Goal: Task Accomplishment & Management: Complete application form

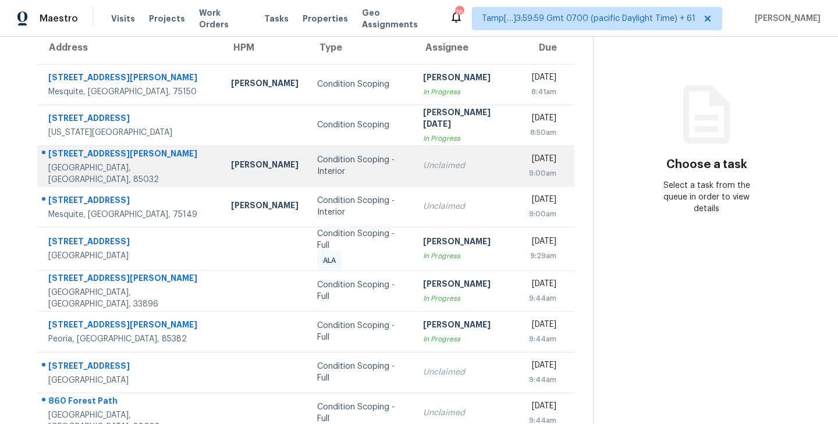
scroll to position [182, 0]
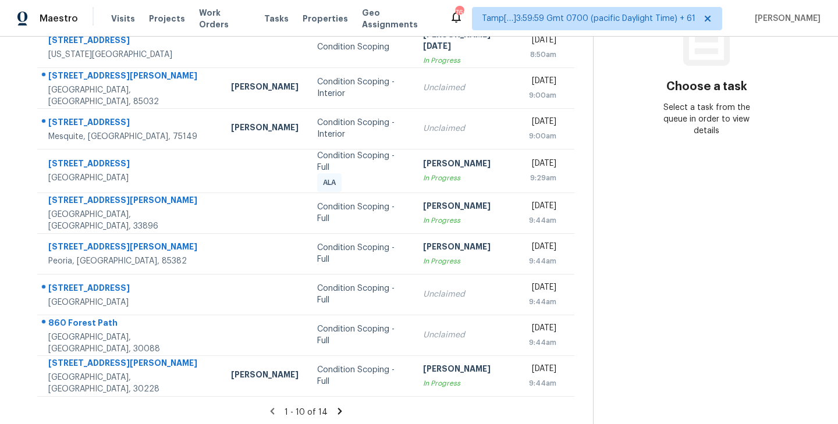
click at [338, 406] on icon at bounding box center [340, 411] width 10 height 10
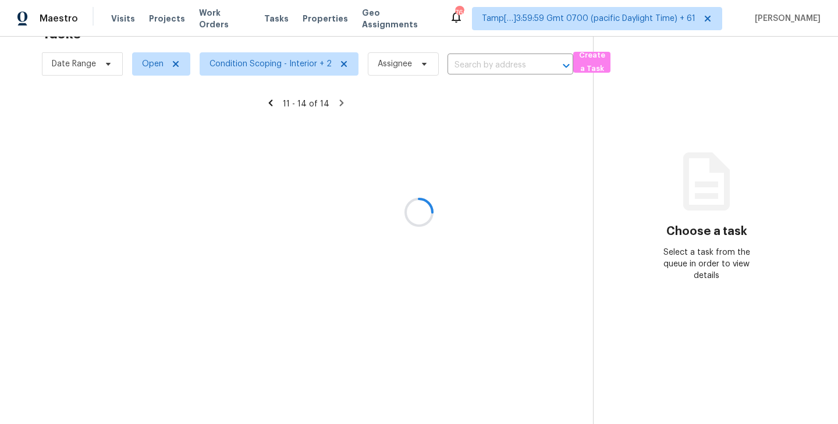
scroll to position [37, 0]
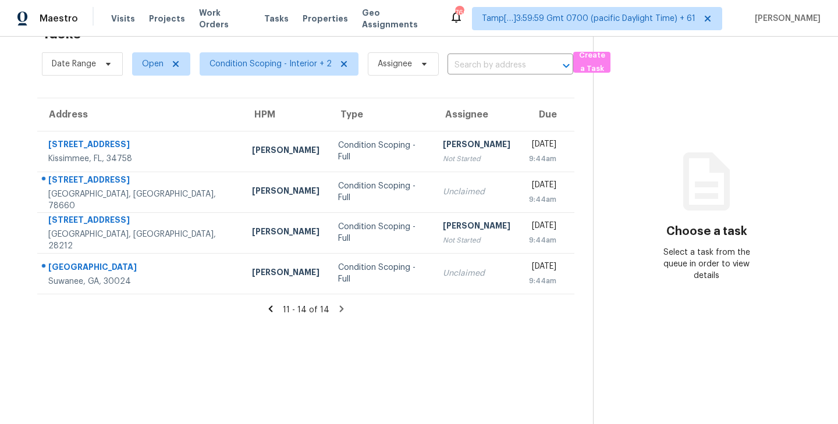
click at [272, 308] on icon at bounding box center [270, 309] width 4 height 6
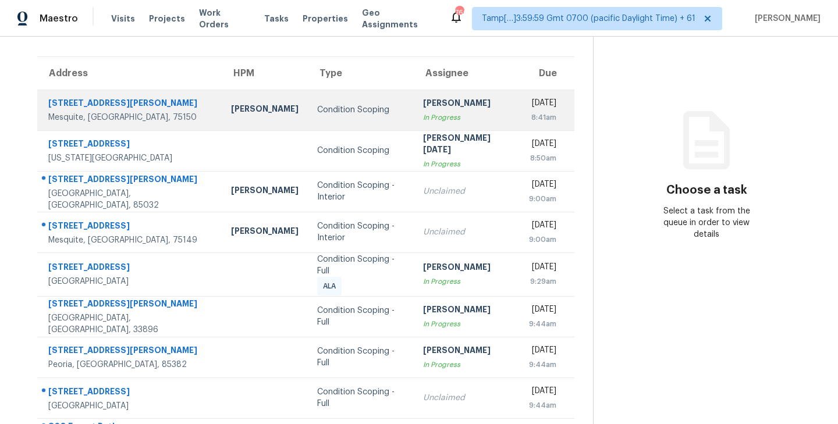
scroll to position [0, 0]
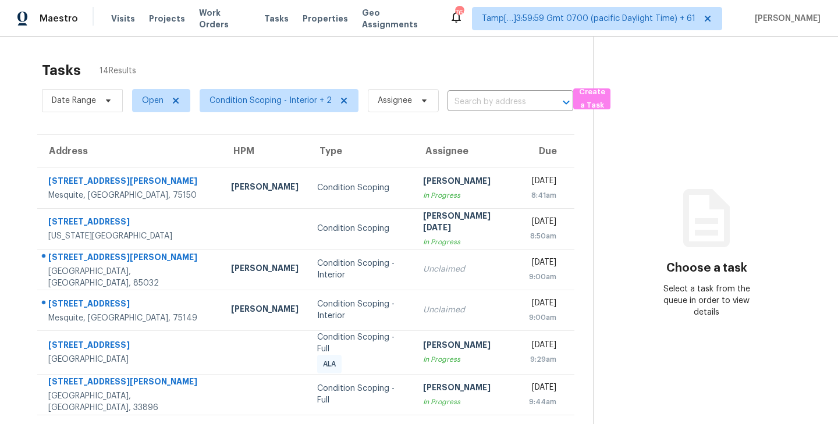
click at [449, 73] on div "Tasks 14 Results" at bounding box center [317, 70] width 551 height 30
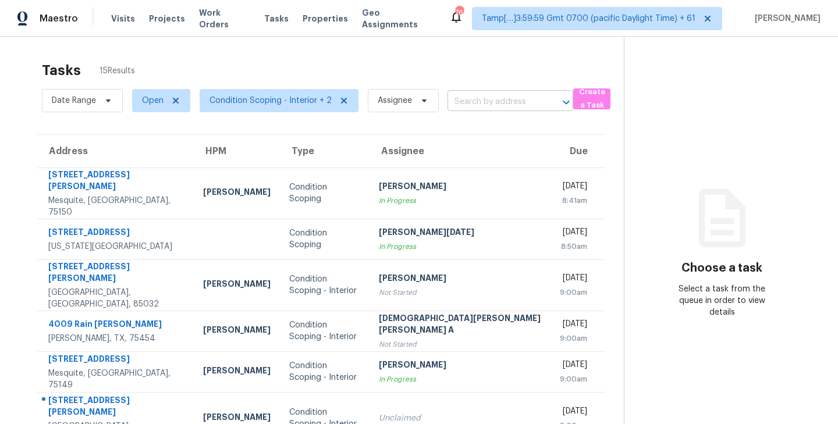
click at [478, 100] on input "text" at bounding box center [494, 102] width 93 height 18
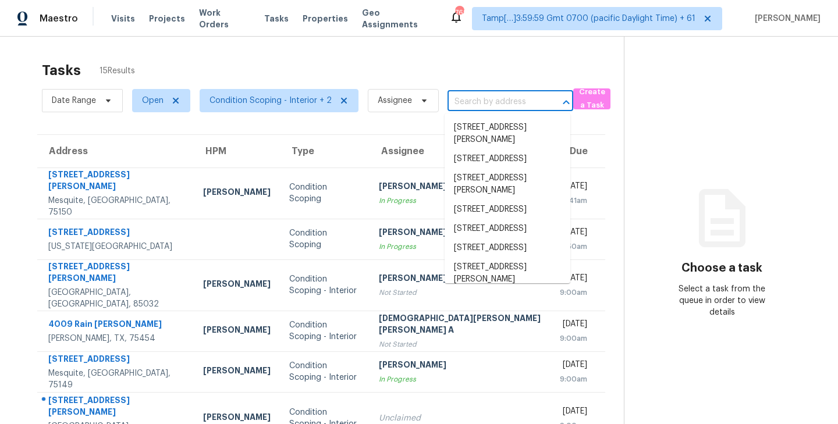
paste input "1421 E Park Dr, Mesquite, TX 75149"
type input "1421 E Park Dr, Mesquite, TX 75149"
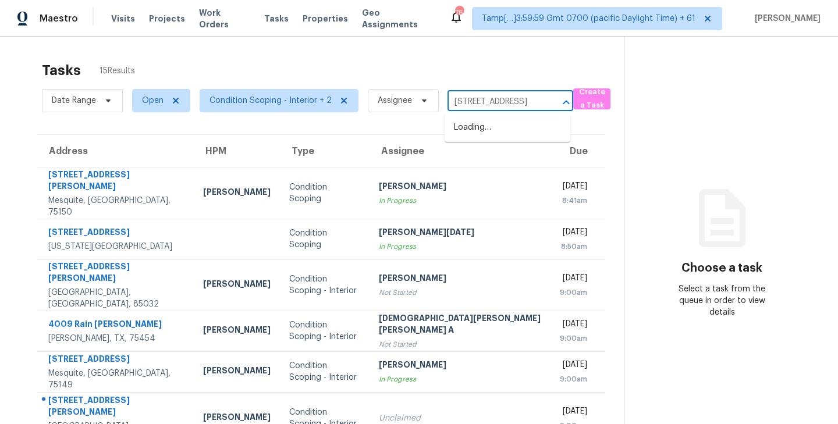
scroll to position [0, 43]
click at [480, 132] on li "1421 E Park Dr, Mesquite, TX 75149" at bounding box center [508, 127] width 126 height 19
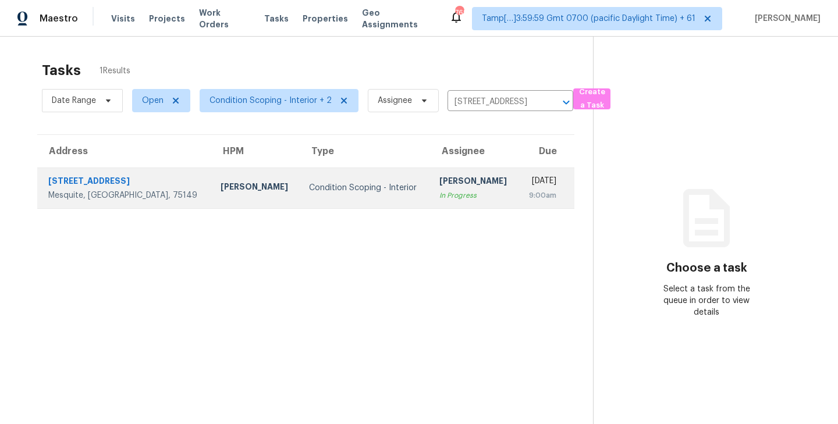
click at [444, 178] on div "Hariharan GV" at bounding box center [474, 182] width 70 height 15
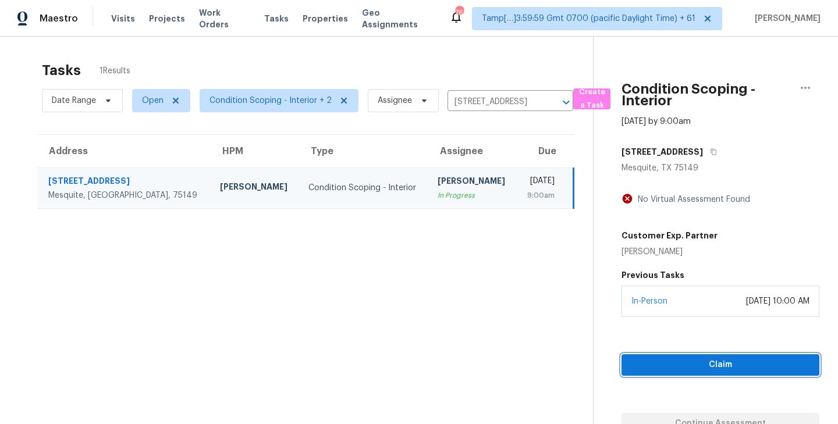
click at [687, 368] on span "Claim" at bounding box center [720, 365] width 179 height 15
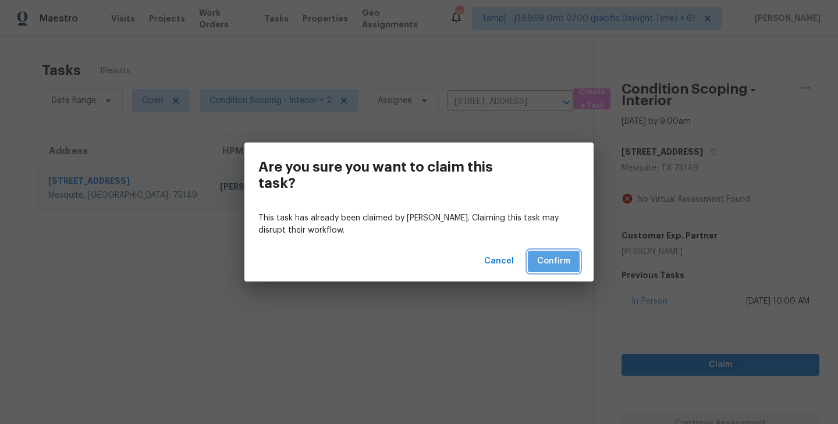
click at [552, 260] on span "Confirm" at bounding box center [553, 261] width 33 height 15
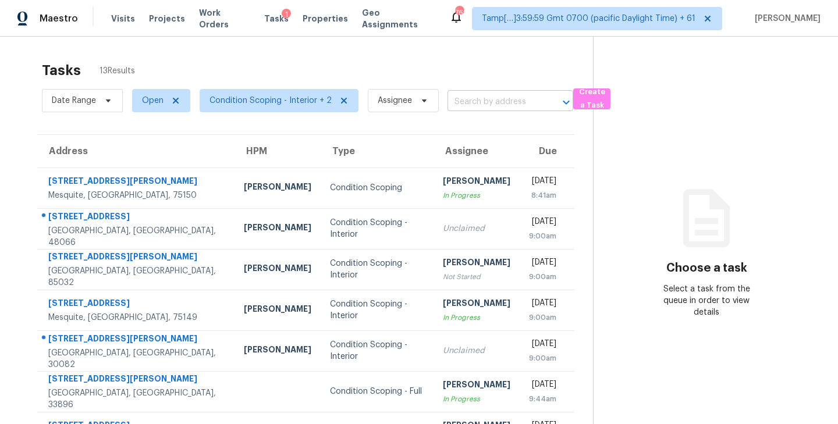
click at [496, 101] on input "text" at bounding box center [494, 102] width 93 height 18
paste input "2014 Hickory Glen Dr, Missouri City, TX 77489"
type input "2014 Hickory Glen Dr, Missouri City, TX 77489"
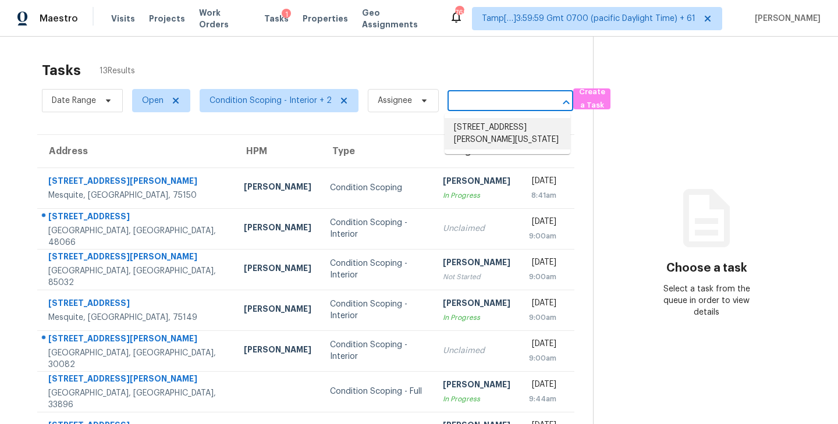
click at [482, 134] on li "2014 Hickory Glen Dr, Missouri City, TX 77489" at bounding box center [508, 133] width 126 height 31
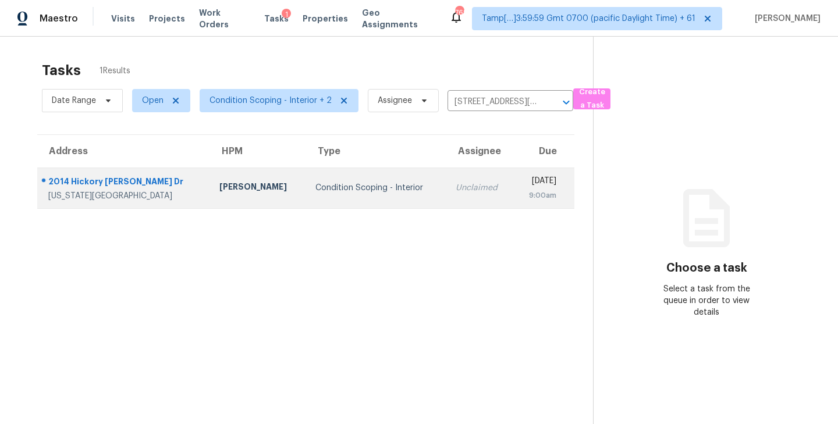
click at [366, 202] on td "Condition Scoping - Interior" at bounding box center [376, 188] width 140 height 41
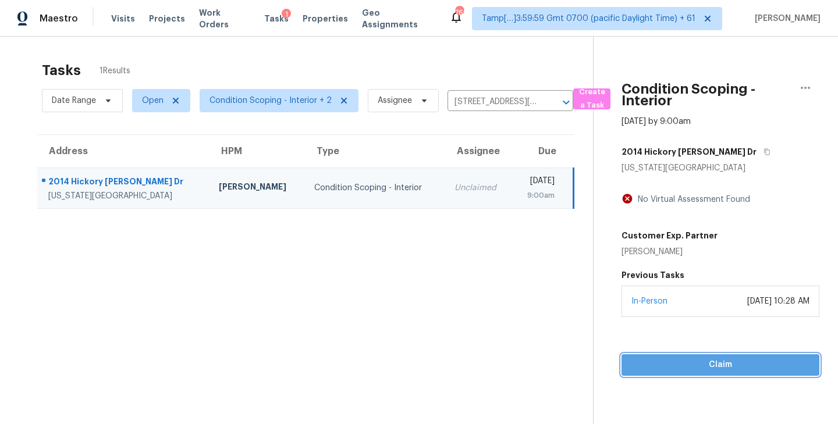
click at [718, 365] on span "Claim" at bounding box center [720, 365] width 179 height 15
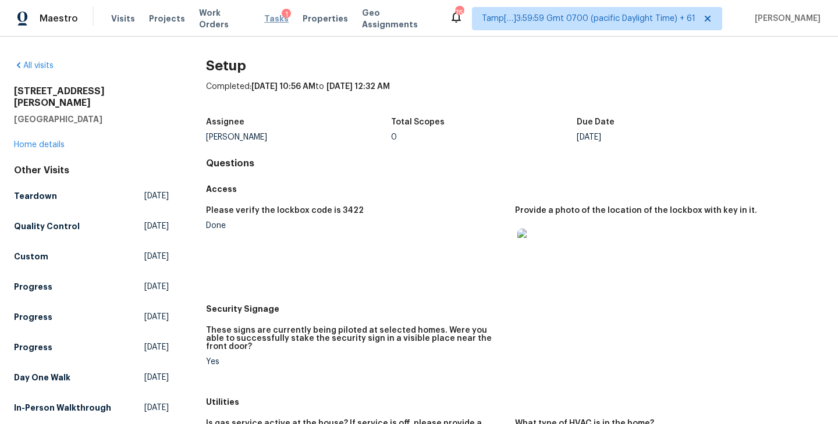
click at [264, 16] on span "Tasks" at bounding box center [276, 19] width 24 height 8
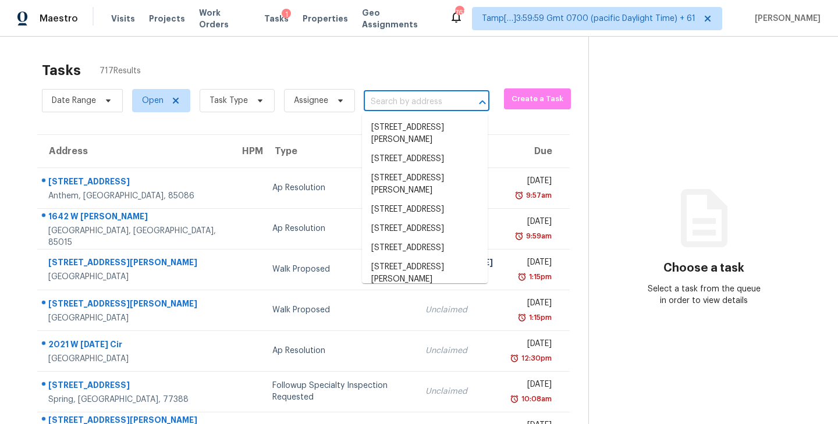
click at [386, 103] on input "text" at bounding box center [410, 102] width 93 height 18
paste input "1421 E Park Dr, Mesquite, TX 75149"
type input "1421 E Park Dr, Mesquite, TX 75149"
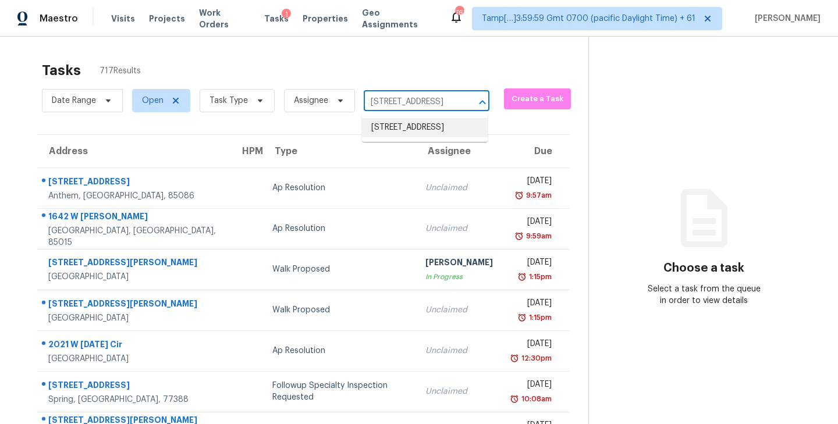
click at [410, 128] on li "1421 E Park Dr, Mesquite, TX 75149" at bounding box center [425, 127] width 126 height 19
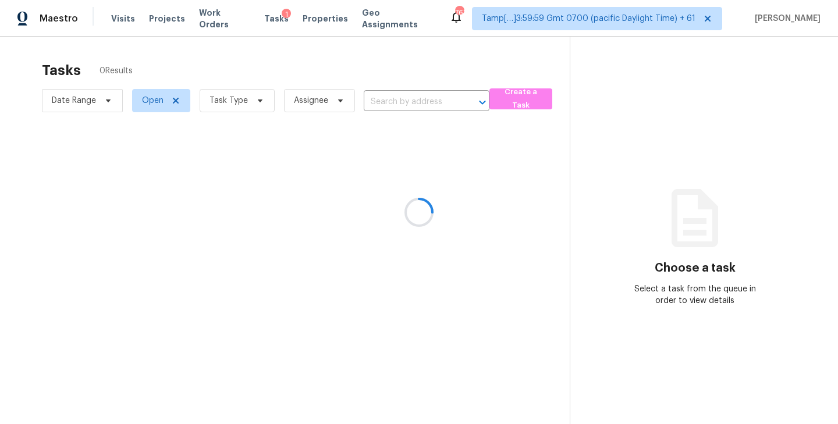
type input "1421 E Park Dr, Mesquite, TX 75149"
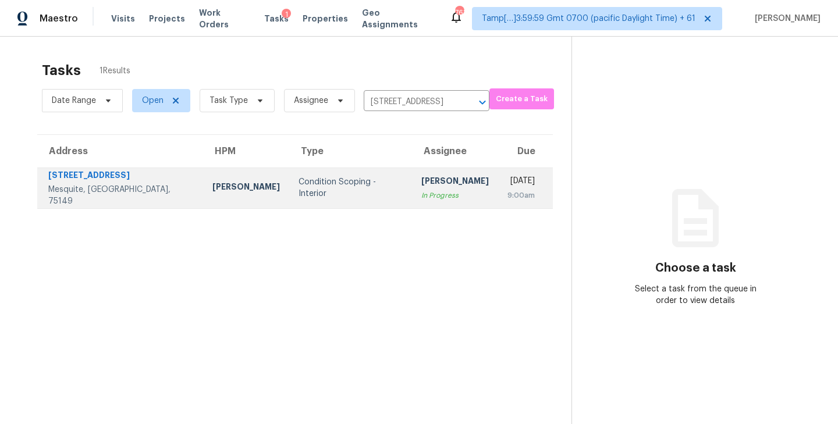
click at [421, 190] on div "[PERSON_NAME]" at bounding box center [455, 182] width 68 height 15
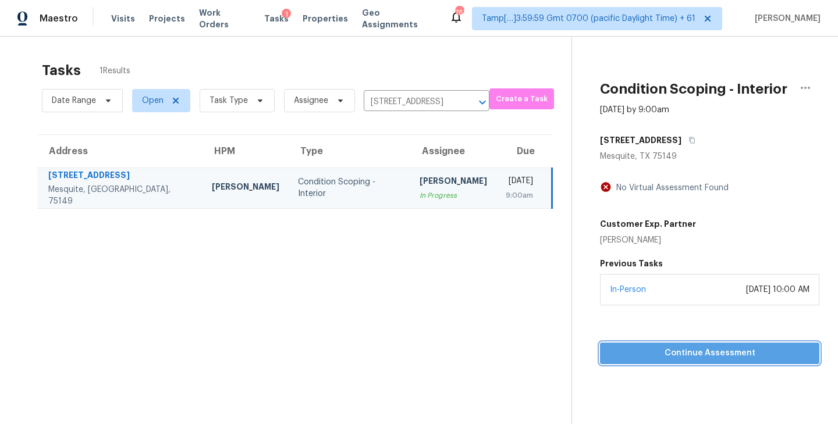
click at [710, 354] on span "Continue Assessment" at bounding box center [709, 353] width 201 height 15
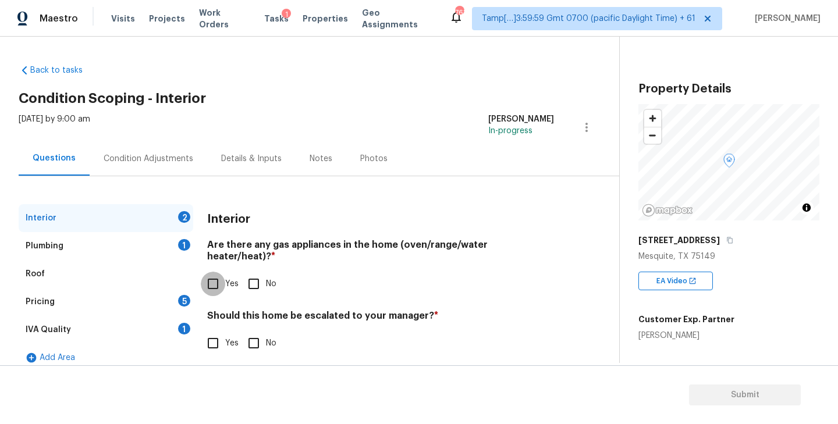
click at [215, 272] on input "Yes" at bounding box center [213, 284] width 24 height 24
checkbox input "true"
click at [210, 333] on input "Yes" at bounding box center [213, 343] width 24 height 24
checkbox input "true"
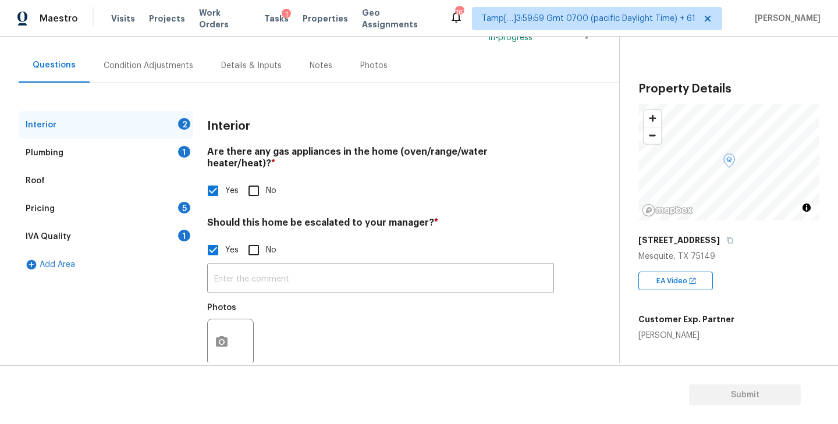
scroll to position [108, 0]
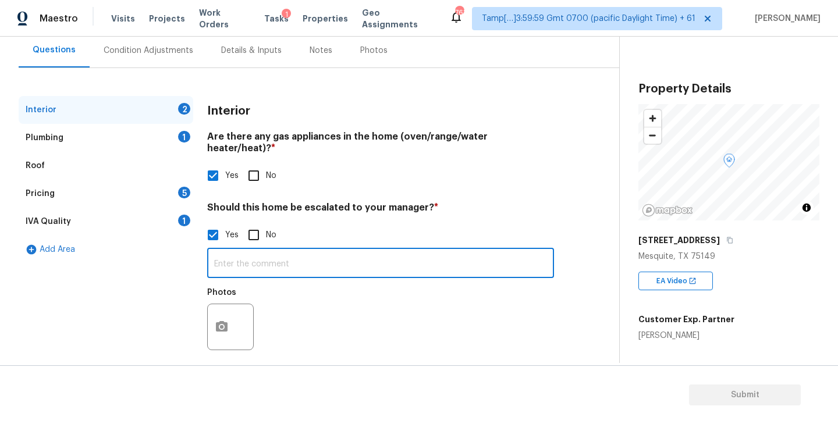
click at [286, 253] on input "text" at bounding box center [380, 264] width 347 height 27
paste input "Brick step cracks. Drywall cracks over doors and windows"
type input "Foundation Issues - Brick step cracks. Drywall cracks over doors and windows."
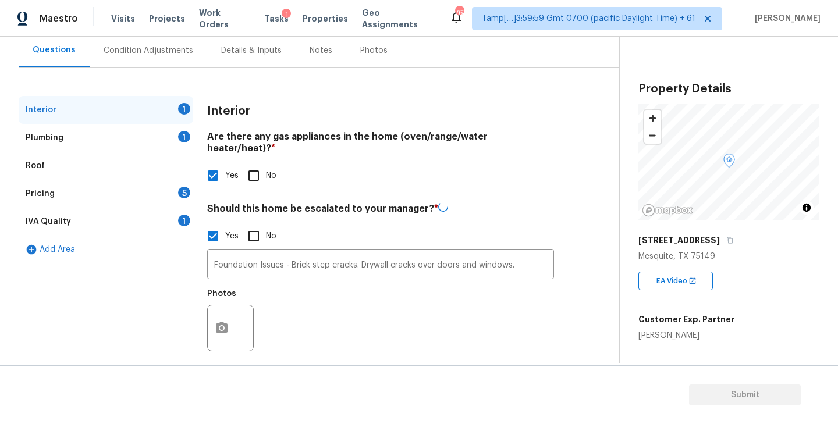
click at [127, 139] on div "Plumbing 1" at bounding box center [106, 138] width 175 height 28
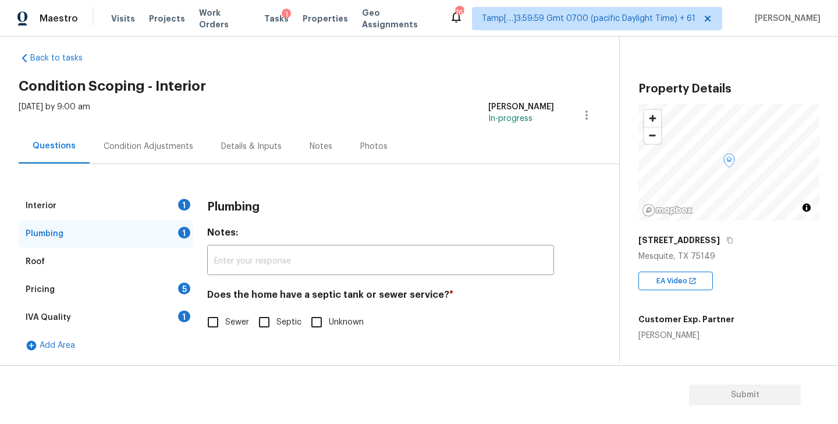
click at [219, 318] on input "Sewer" at bounding box center [213, 322] width 24 height 24
checkbox input "true"
click at [93, 316] on div "IVA Quality 1" at bounding box center [106, 318] width 175 height 28
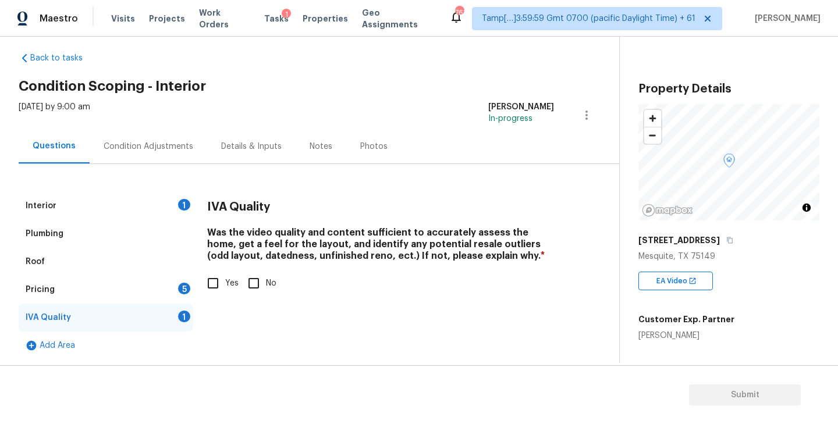
click at [207, 283] on input "Yes" at bounding box center [213, 283] width 24 height 24
checkbox input "true"
click at [146, 286] on div "Pricing 5" at bounding box center [106, 290] width 175 height 28
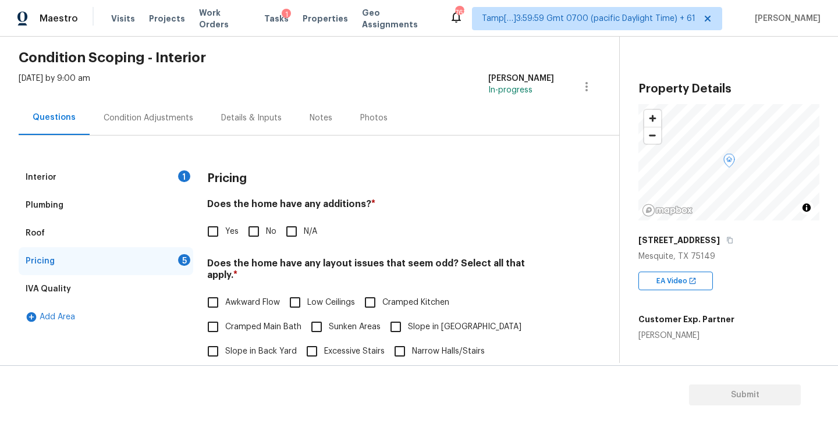
scroll to position [53, 0]
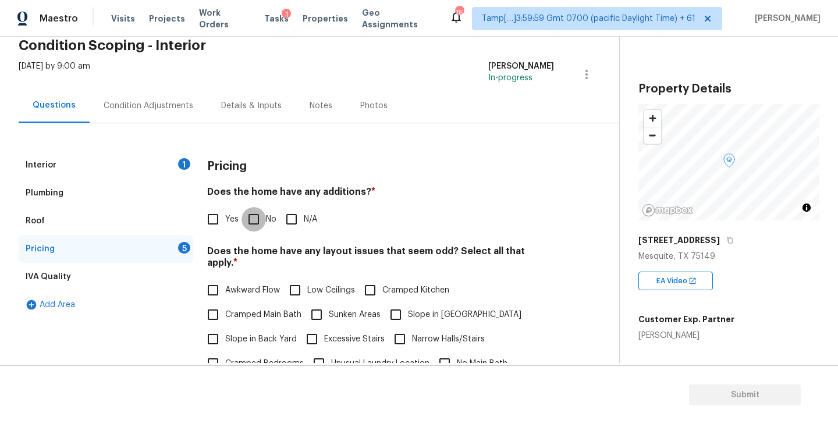
click at [253, 221] on input "No" at bounding box center [254, 219] width 24 height 24
checkbox input "true"
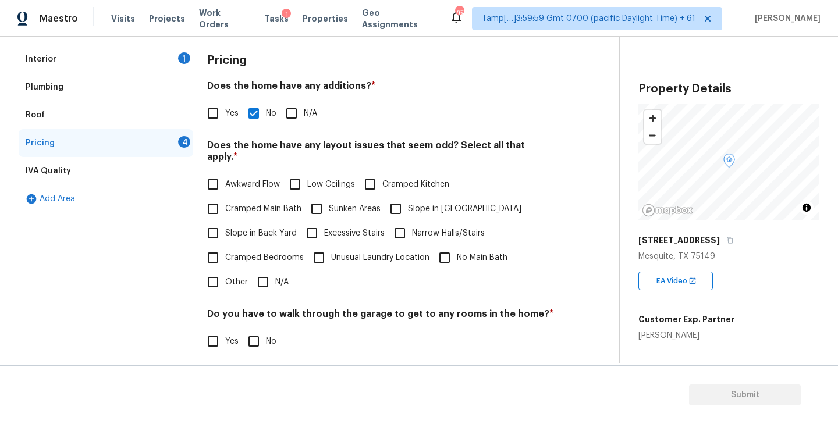
scroll to position [176, 0]
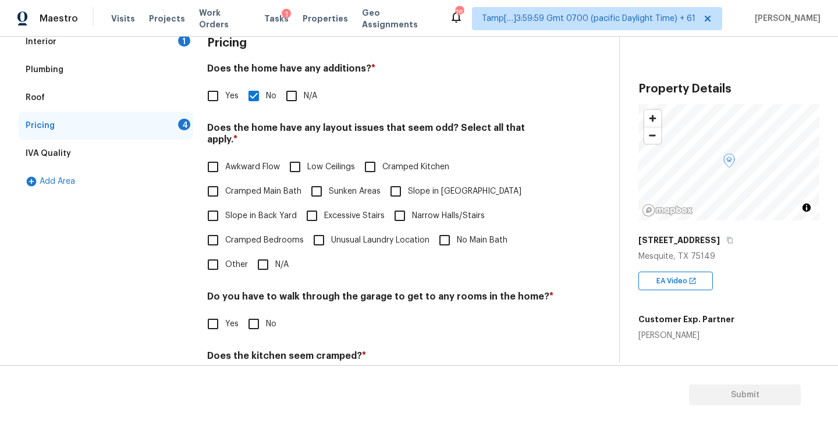
click at [214, 180] on input "Cramped Main Bath" at bounding box center [213, 191] width 24 height 24
checkbox input "true"
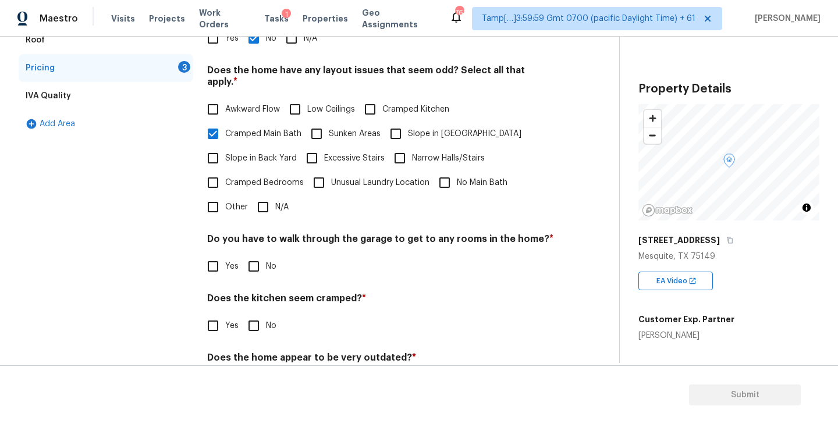
scroll to position [246, 0]
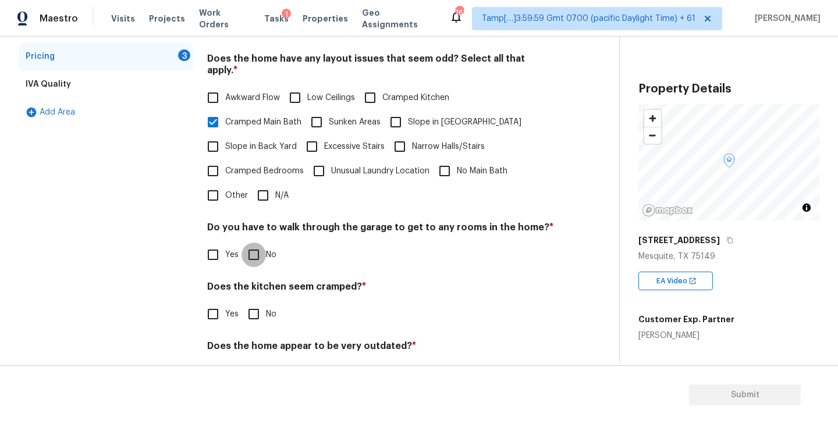
click at [250, 247] on input "No" at bounding box center [254, 255] width 24 height 24
checkbox input "true"
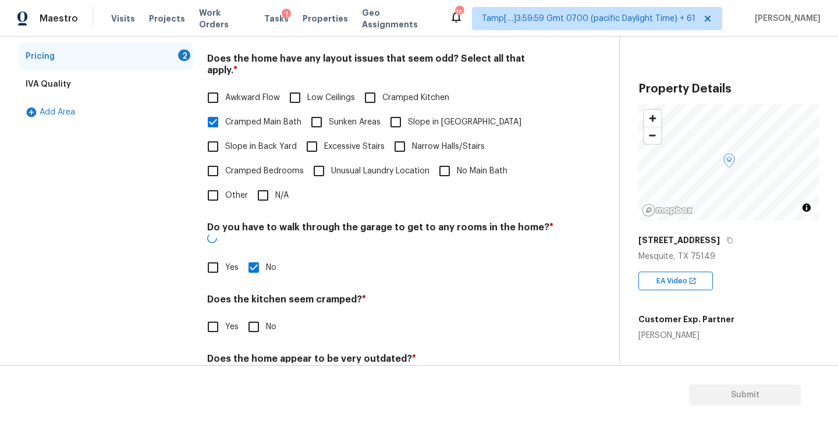
click at [250, 315] on input "No" at bounding box center [254, 327] width 24 height 24
checkbox input "true"
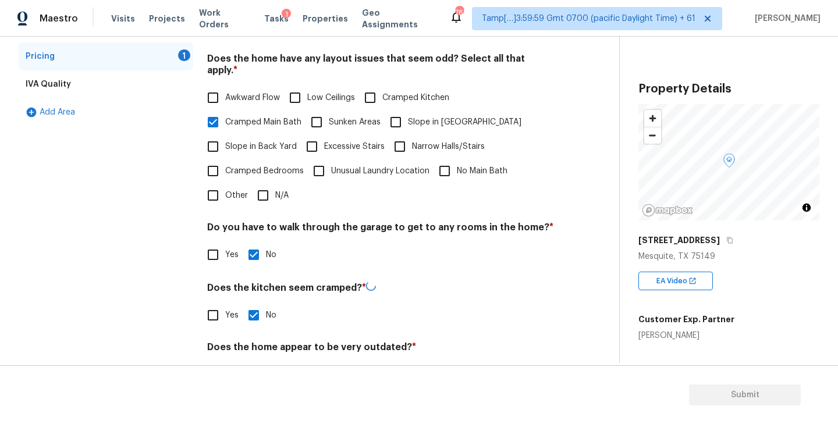
scroll to position [274, 0]
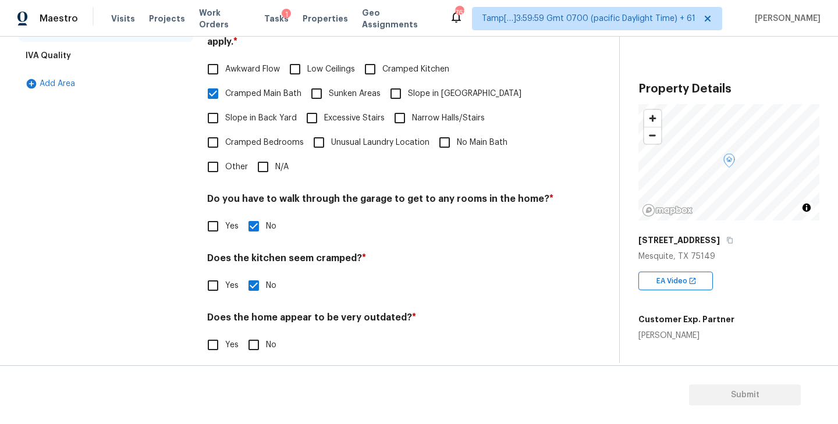
click at [256, 333] on input "No" at bounding box center [254, 345] width 24 height 24
checkbox input "true"
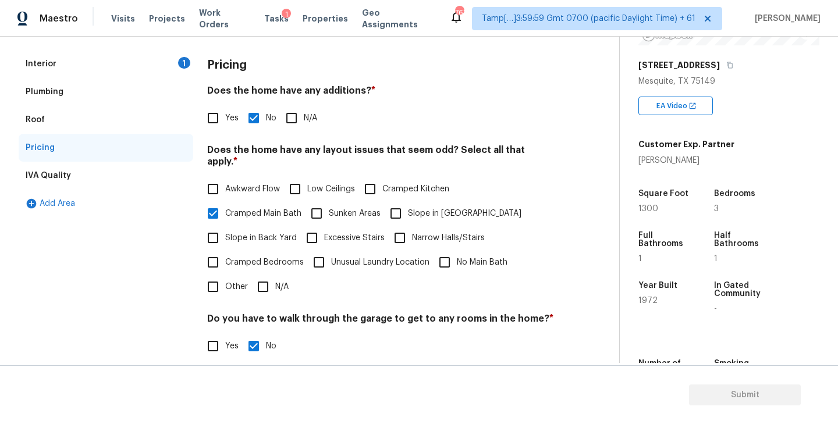
scroll to position [197, 0]
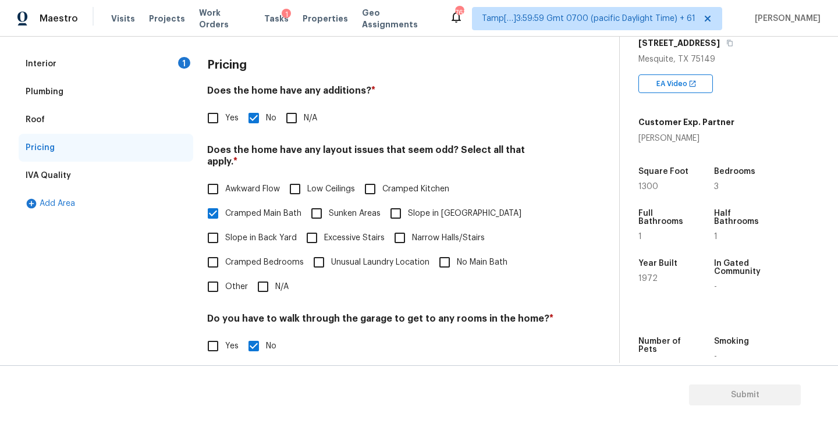
click at [643, 281] on span "1972" at bounding box center [647, 279] width 19 height 8
copy span "1972"
click at [123, 66] on div "Interior 1" at bounding box center [106, 64] width 175 height 28
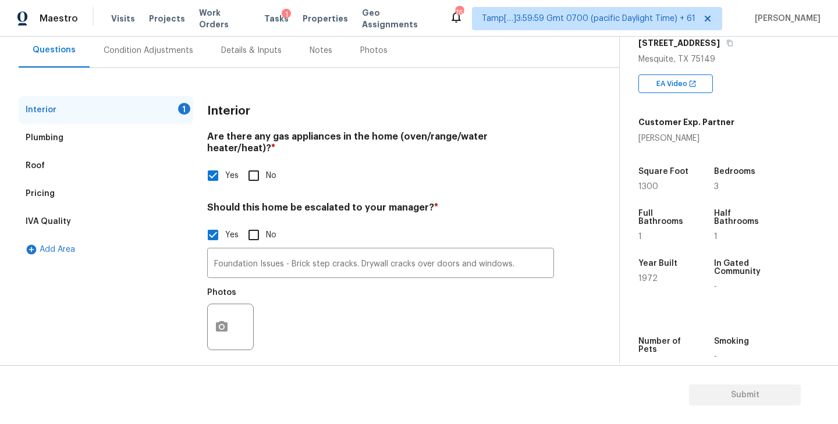
click at [131, 51] on div "Condition Adjustments" at bounding box center [149, 51] width 90 height 12
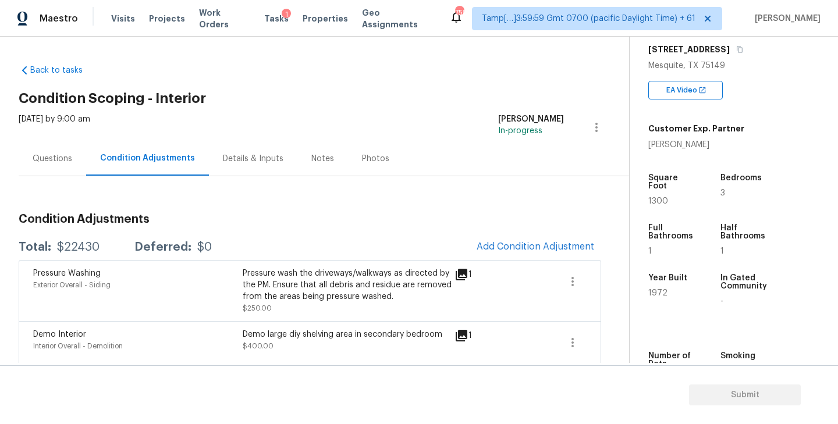
scroll to position [190, 0]
click at [56, 157] on div "Questions" at bounding box center [53, 159] width 40 height 12
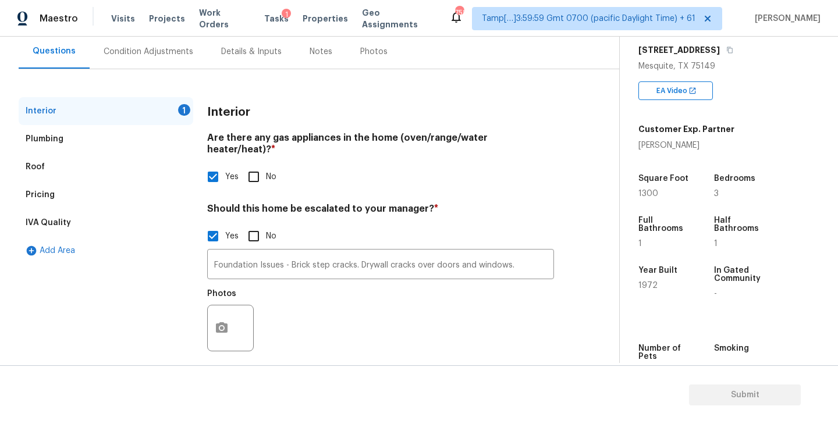
scroll to position [108, 0]
click at [70, 193] on div "Pricing" at bounding box center [106, 194] width 175 height 28
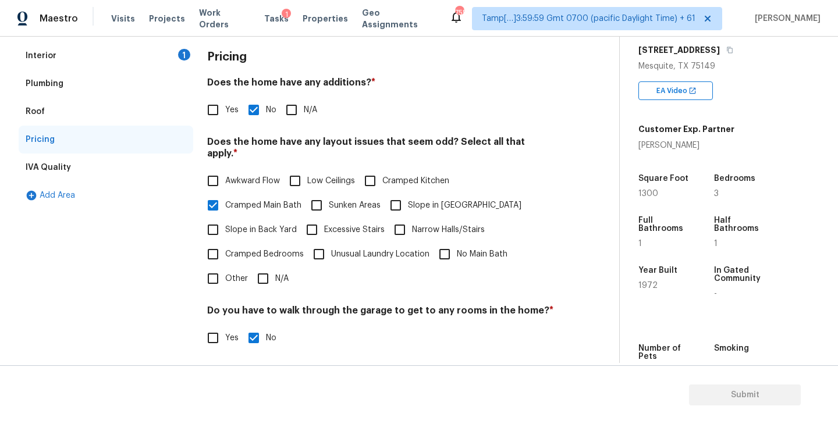
scroll to position [51, 0]
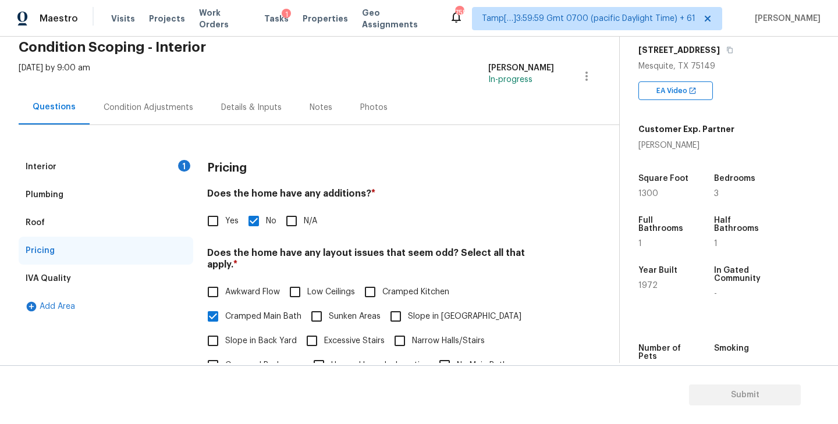
click at [165, 112] on div "Condition Adjustments" at bounding box center [149, 108] width 90 height 12
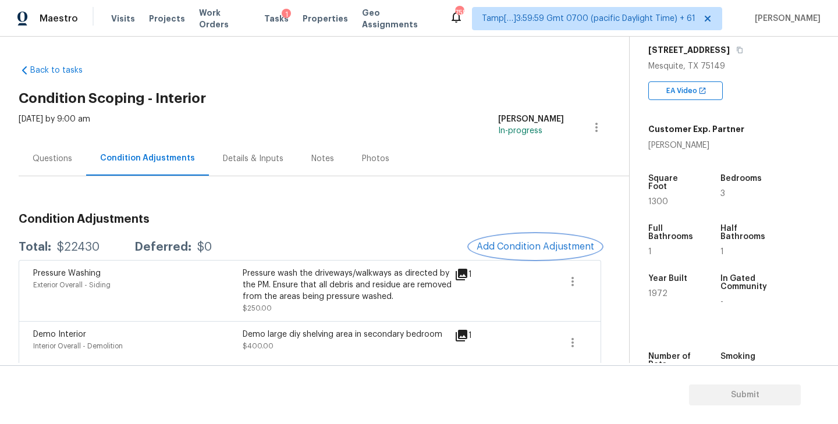
click at [519, 244] on span "Add Condition Adjustment" at bounding box center [536, 247] width 118 height 10
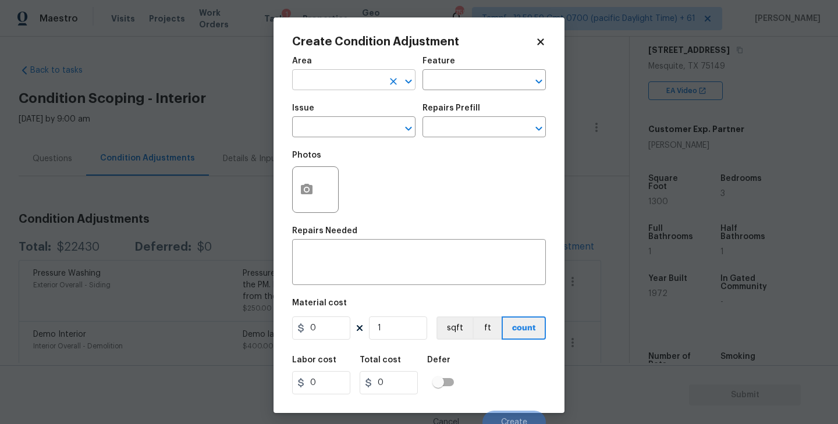
click at [357, 80] on input "text" at bounding box center [337, 81] width 91 height 18
click at [338, 123] on li "Interior Overall" at bounding box center [353, 126] width 123 height 19
type input "Interior Overall"
click at [462, 73] on input "text" at bounding box center [468, 81] width 91 height 18
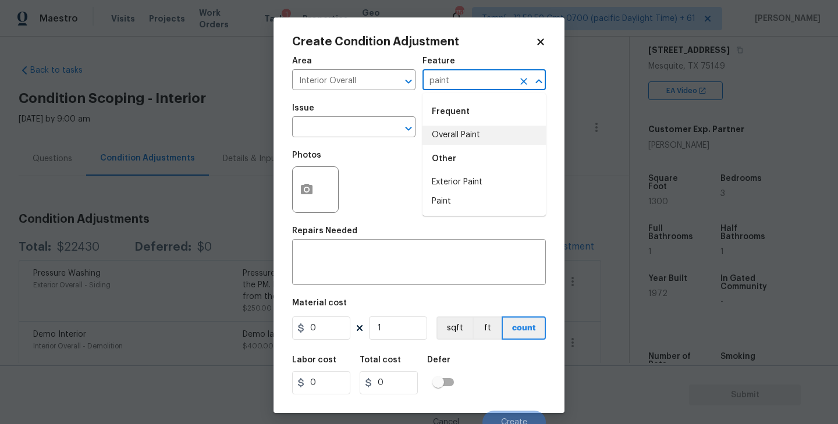
click at [464, 135] on li "Overall Paint" at bounding box center [484, 135] width 123 height 19
type input "Overall Paint"
click at [349, 129] on input "text" at bounding box center [337, 128] width 91 height 18
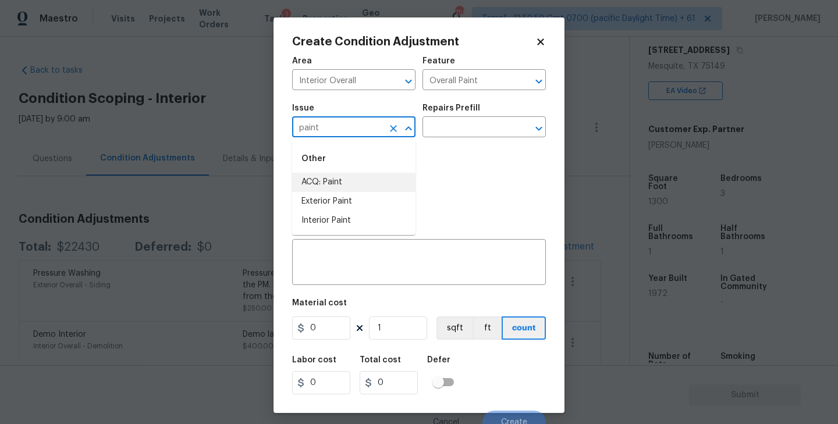
click at [354, 173] on li "ACQ: Paint" at bounding box center [353, 182] width 123 height 19
click at [539, 124] on icon "Open" at bounding box center [539, 129] width 14 height 14
type input "ACQ: Paint"
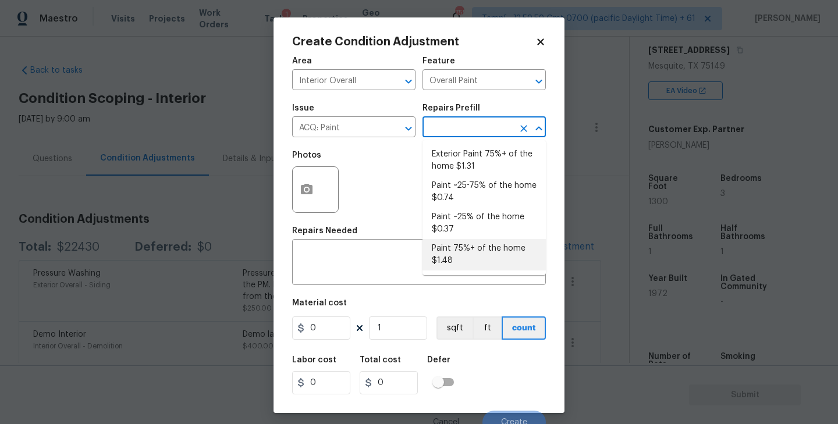
click at [464, 254] on li "Paint 75%+ of the home $1.48" at bounding box center [484, 254] width 123 height 31
type input "Acquisition"
type textarea "Acquisition Scope: 75%+ of the home will likely require interior paint"
type input "1.48"
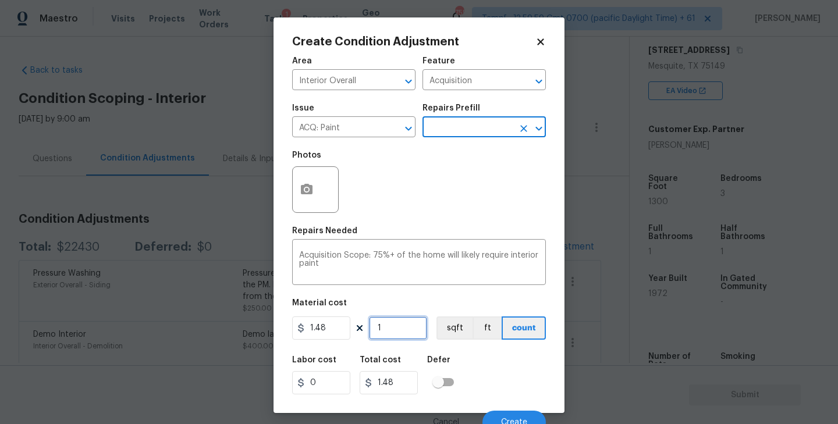
click at [396, 336] on input "1" at bounding box center [398, 328] width 58 height 23
type input "13"
type input "19.24"
type input "130"
type input "192.4"
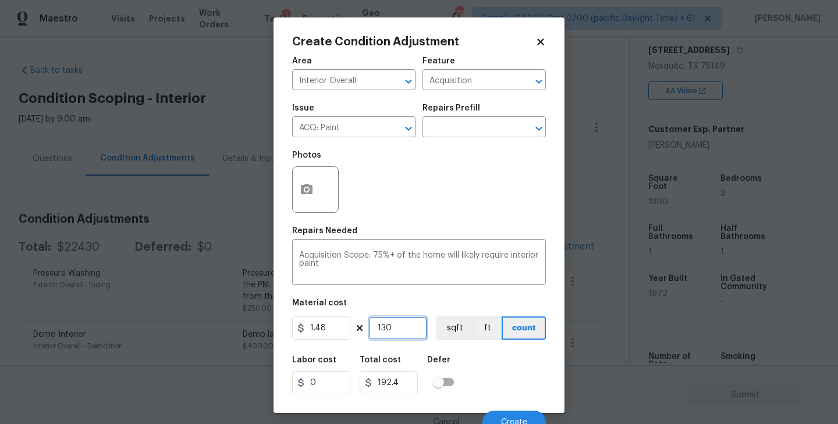
type input "1300"
type input "1924"
type input "1300"
click at [457, 332] on button "sqft" at bounding box center [455, 328] width 36 height 23
click at [451, 144] on div "Photos" at bounding box center [419, 182] width 254 height 76
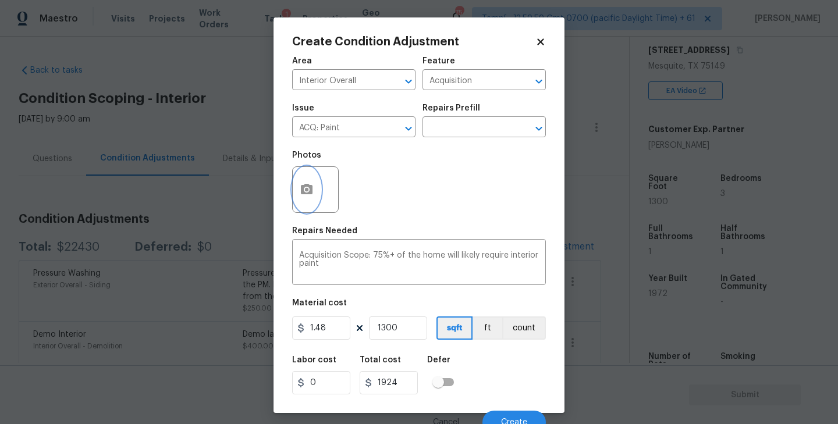
click at [307, 191] on circle "button" at bounding box center [306, 189] width 3 height 3
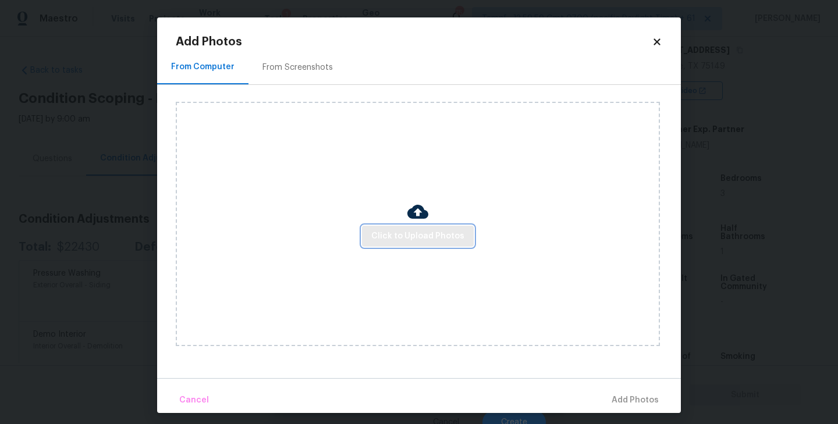
click at [423, 237] on span "Click to Upload Photos" at bounding box center [417, 236] width 93 height 15
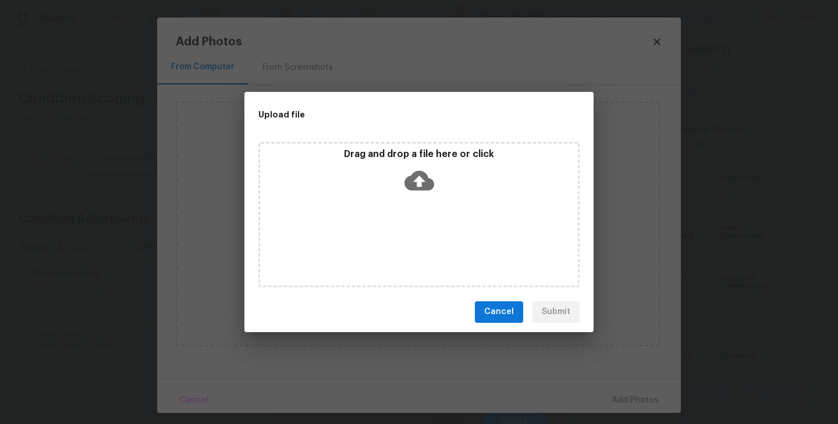
click at [410, 184] on icon at bounding box center [420, 181] width 30 height 20
